Goal: Information Seeking & Learning: Learn about a topic

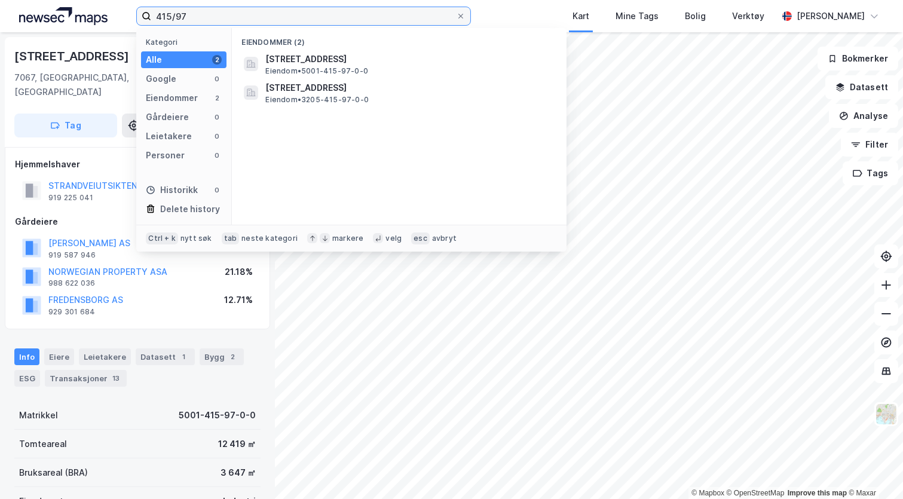
drag, startPoint x: 252, startPoint y: 16, endPoint x: 148, endPoint y: 23, distance: 103.6
click at [148, 23] on label "415/97" at bounding box center [303, 16] width 335 height 19
type input "23/111 trondheim"
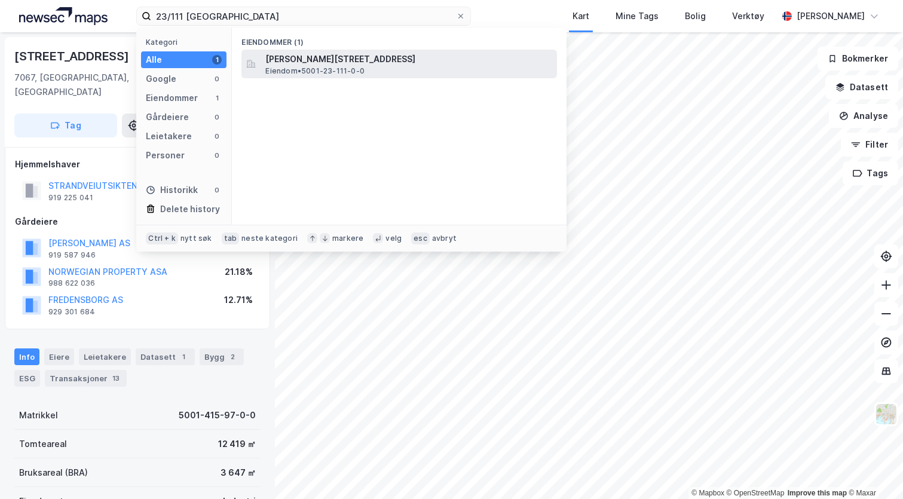
click at [317, 55] on span "Peder Myhres veg 10, 7055, RANHEIM, TRONDHEIM" at bounding box center [408, 59] width 287 height 14
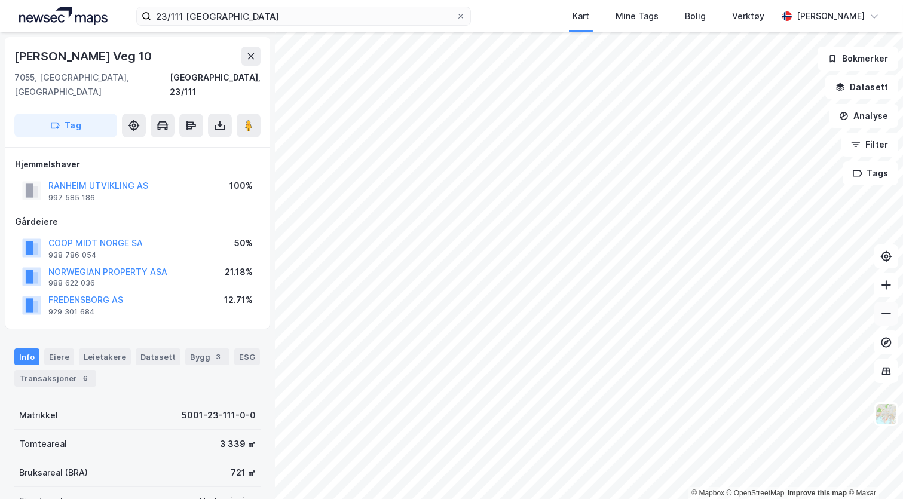
click at [880, 321] on button at bounding box center [886, 314] width 24 height 24
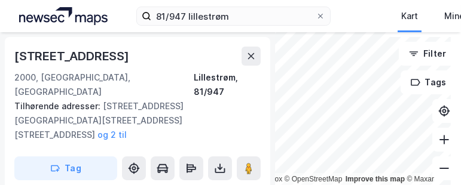
scroll to position [350, 0]
